Goal: Task Accomplishment & Management: Manage account settings

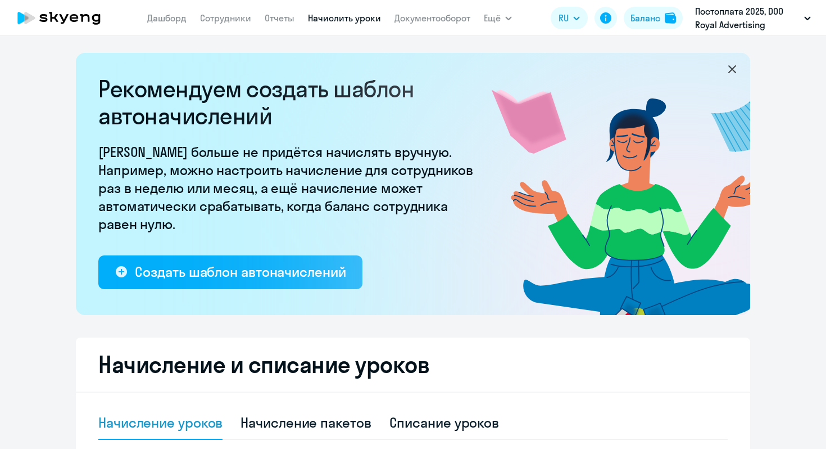
select select "10"
click at [244, 14] on link "Сотрудники" at bounding box center [225, 17] width 51 height 11
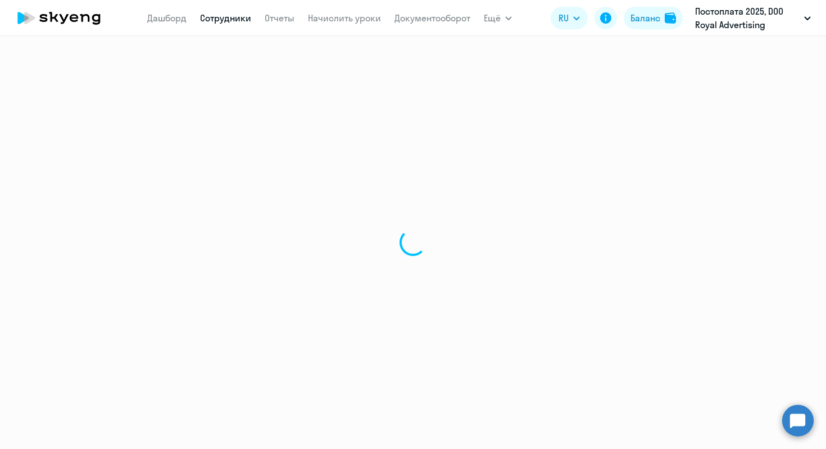
select select "30"
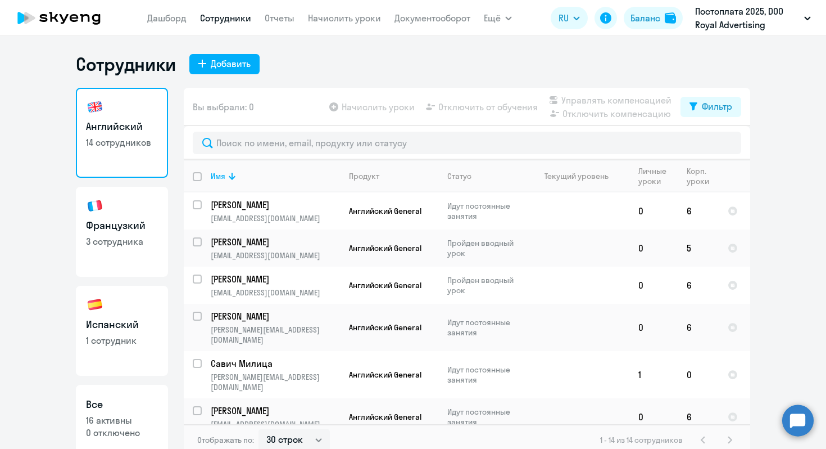
click at [129, 331] on h3 "Испанский" at bounding box center [122, 324] width 72 height 15
select select "30"
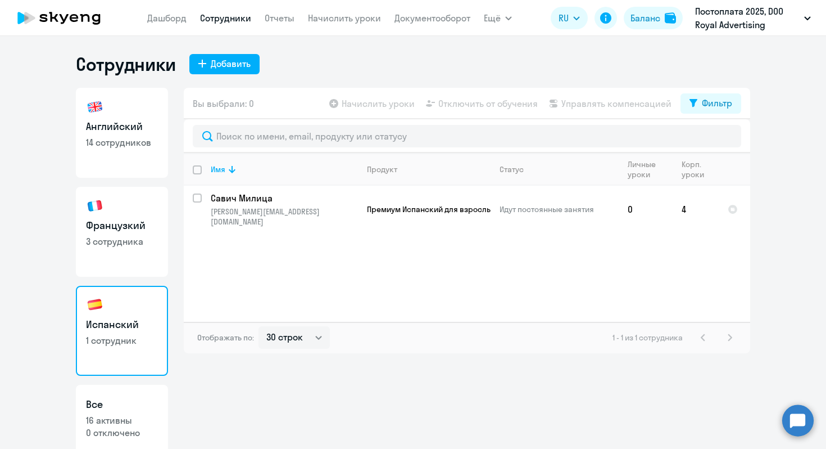
click at [122, 242] on p "3 сотрудника" at bounding box center [122, 241] width 72 height 12
select select "30"
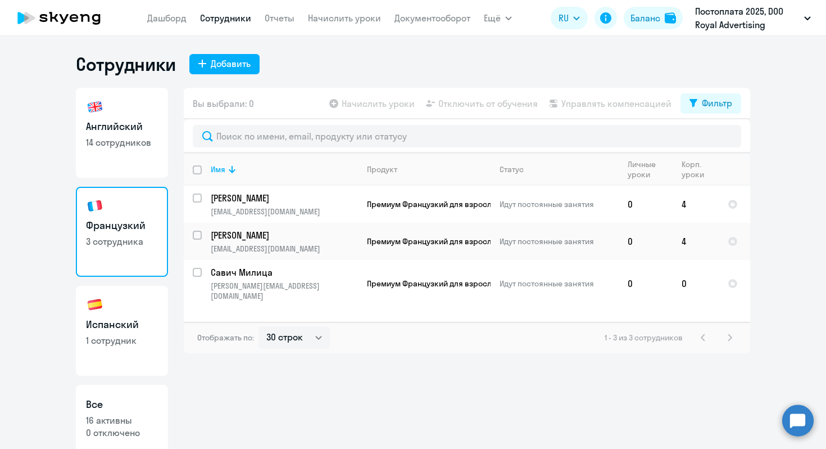
click at [140, 124] on h3 "Английский" at bounding box center [122, 126] width 72 height 15
select select "30"
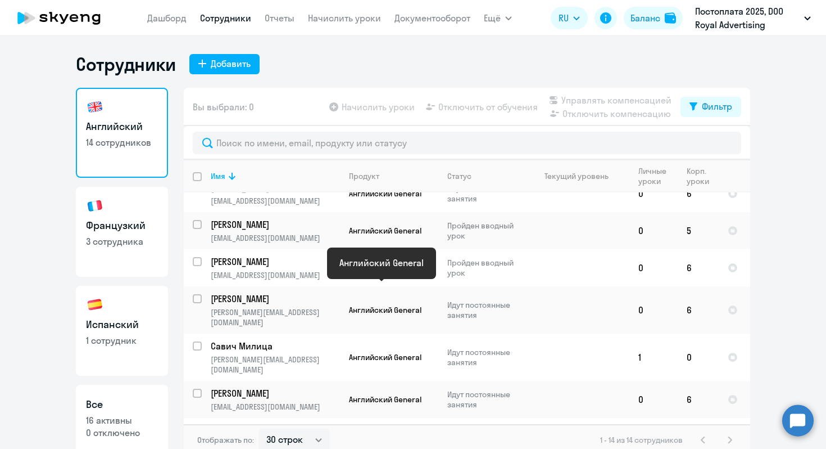
scroll to position [10, 0]
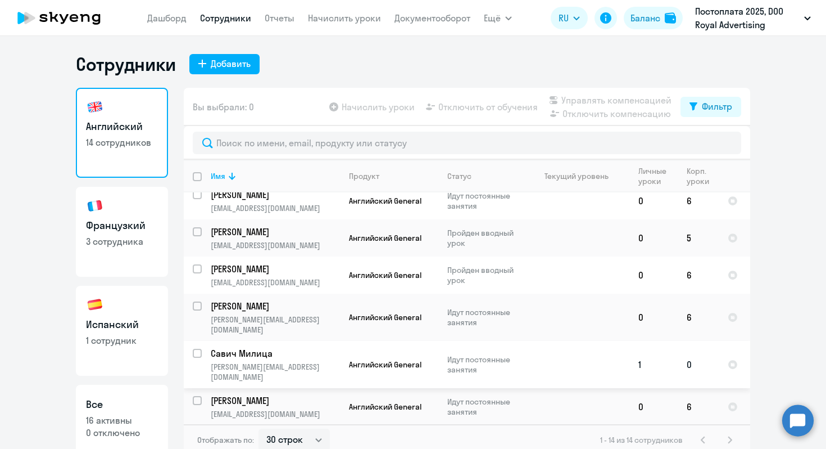
click at [456, 354] on p "Идут постоянные занятия" at bounding box center [485, 364] width 77 height 20
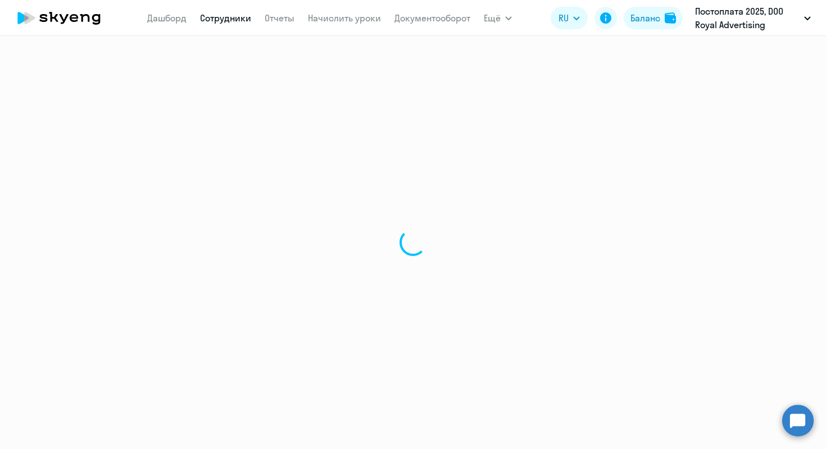
select select "english"
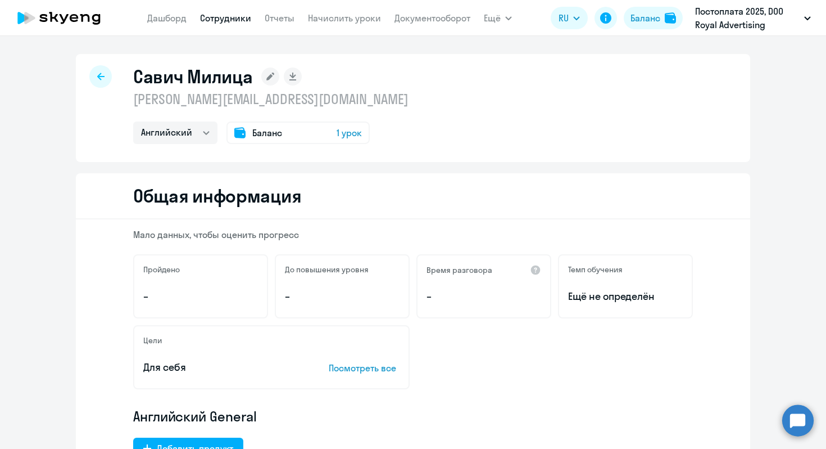
select select "30"
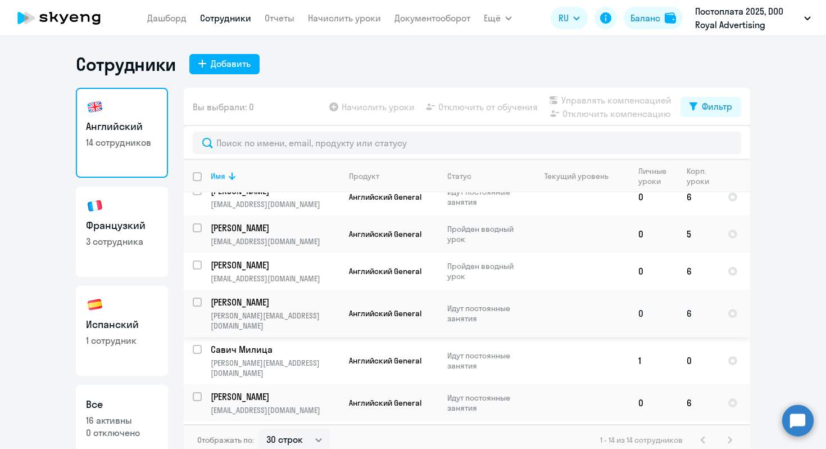
scroll to position [15, 0]
click at [117, 220] on h3 "Французкий" at bounding box center [122, 225] width 72 height 15
select select "30"
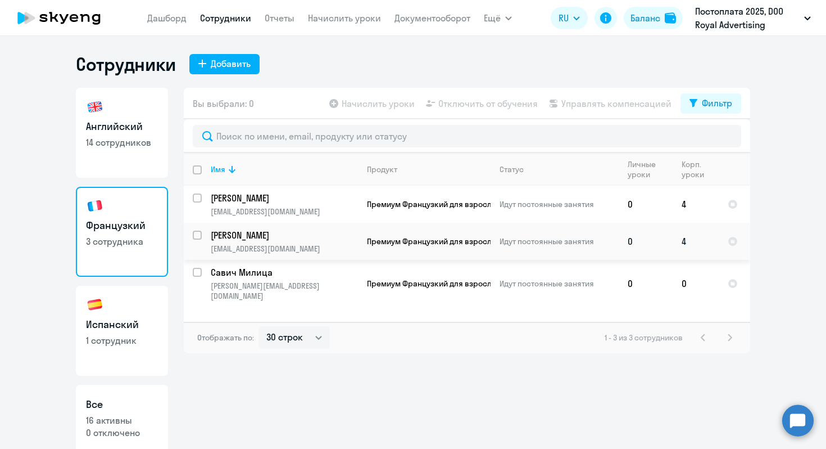
click at [197, 235] on input "select row 37270727" at bounding box center [204, 241] width 22 height 22
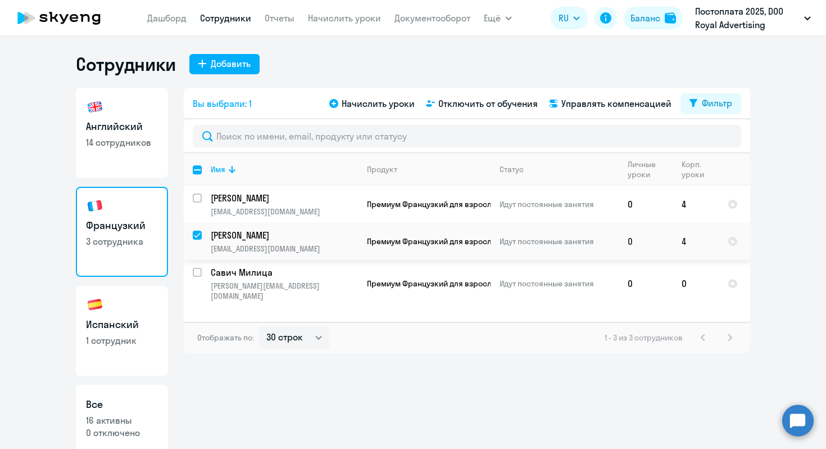
click at [197, 235] on input "deselect row 37270727" at bounding box center [204, 241] width 22 height 22
checkbox input "false"
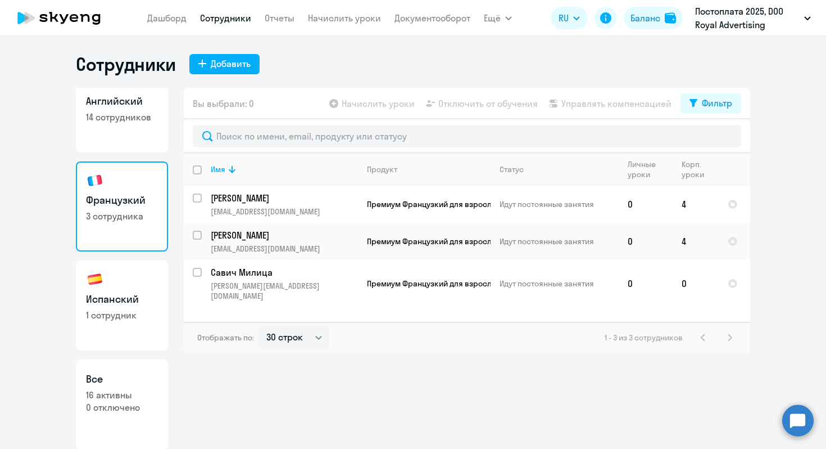
scroll to position [26, 0]
